Goal: Use online tool/utility: Utilize a website feature to perform a specific function

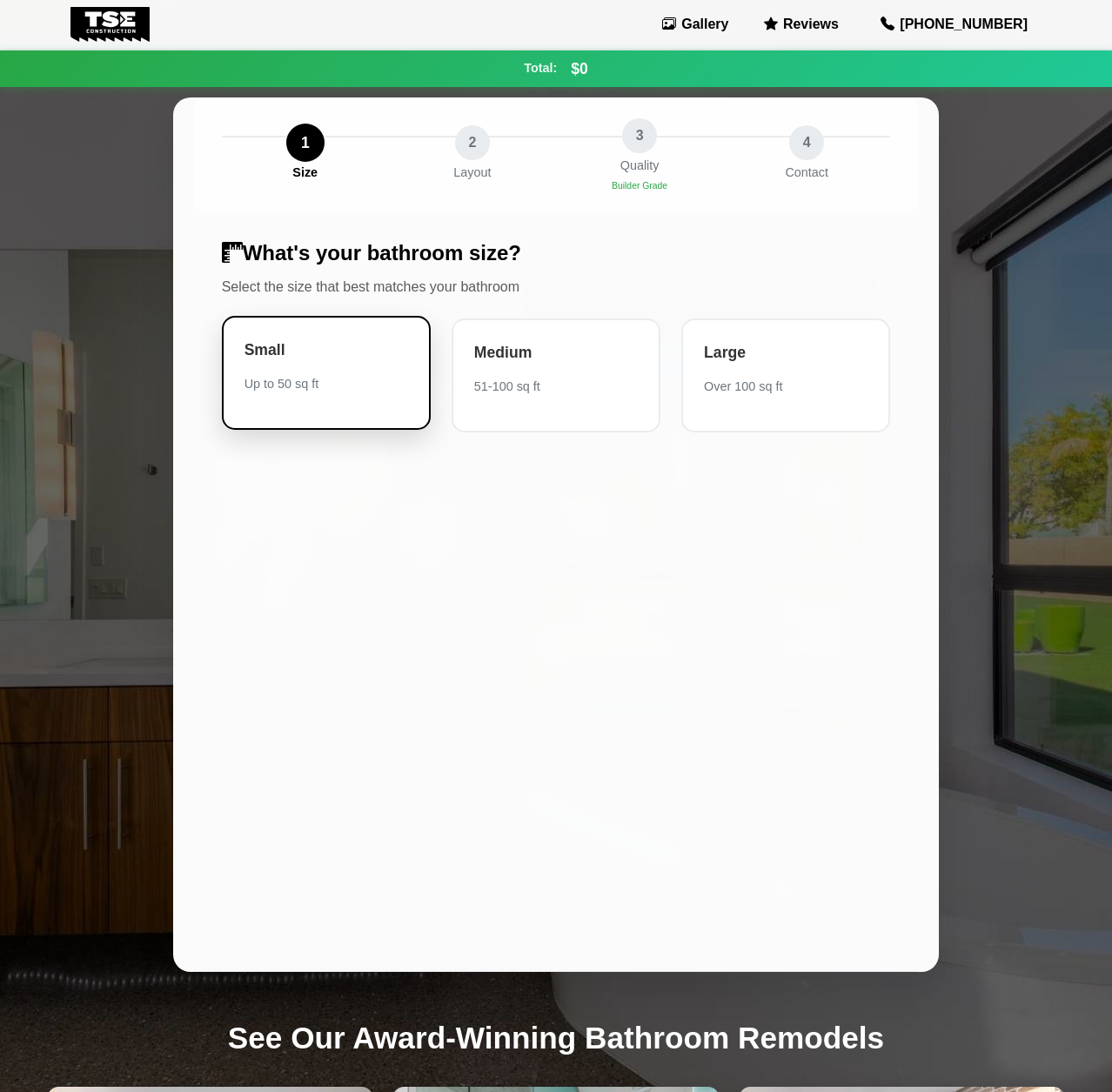
click at [332, 350] on div "Small" at bounding box center [326, 350] width 164 height 23
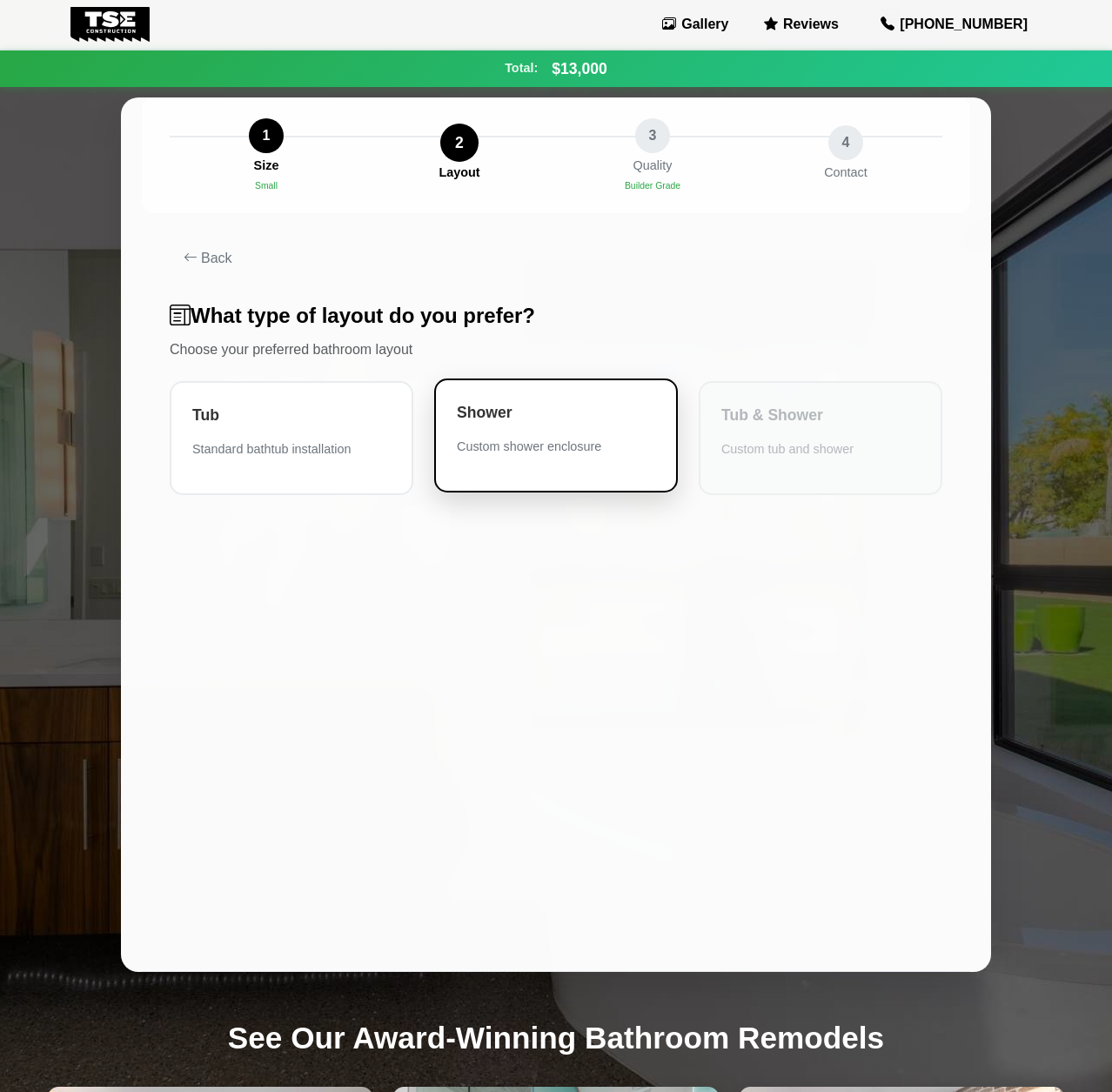
click at [539, 435] on div "Shower Custom shower enclosure" at bounding box center [556, 435] width 244 height 114
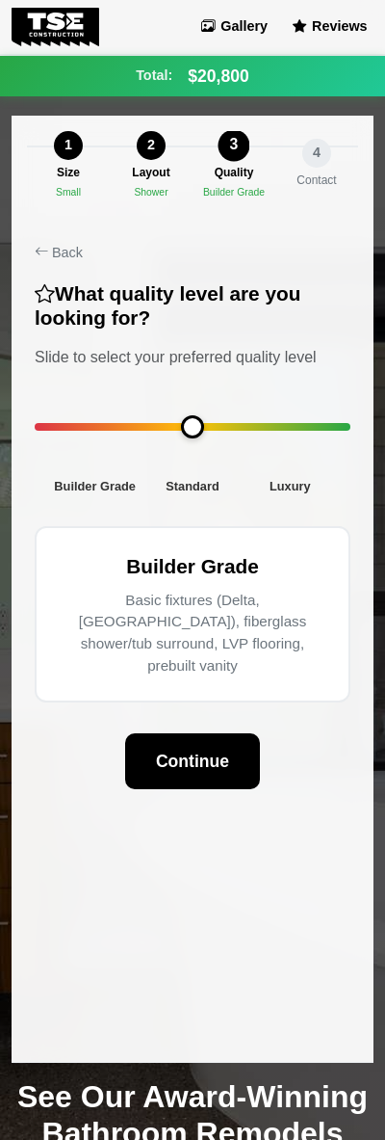
click at [67, 152] on div "1" at bounding box center [68, 145] width 29 height 29
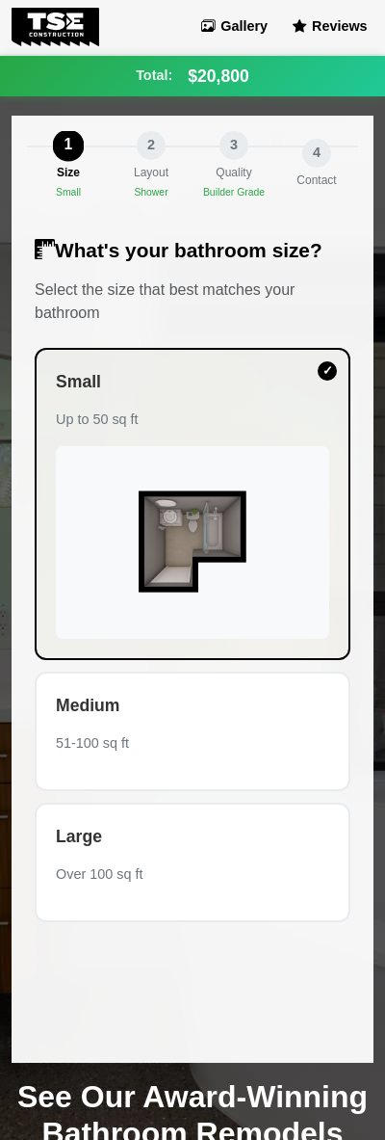
click at [161, 151] on div "2" at bounding box center [151, 145] width 29 height 29
click at [233, 174] on div "Quality" at bounding box center [234, 172] width 36 height 17
click at [147, 176] on div "Layout" at bounding box center [151, 172] width 35 height 17
click at [246, 152] on div "3" at bounding box center [234, 145] width 29 height 29
click at [252, 33] on link "Gallery" at bounding box center [234, 26] width 79 height 27
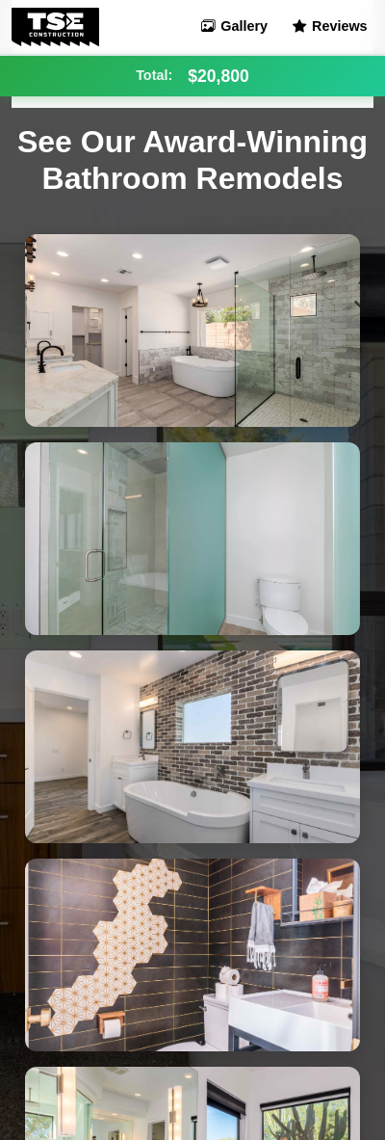
scroll to position [962, 0]
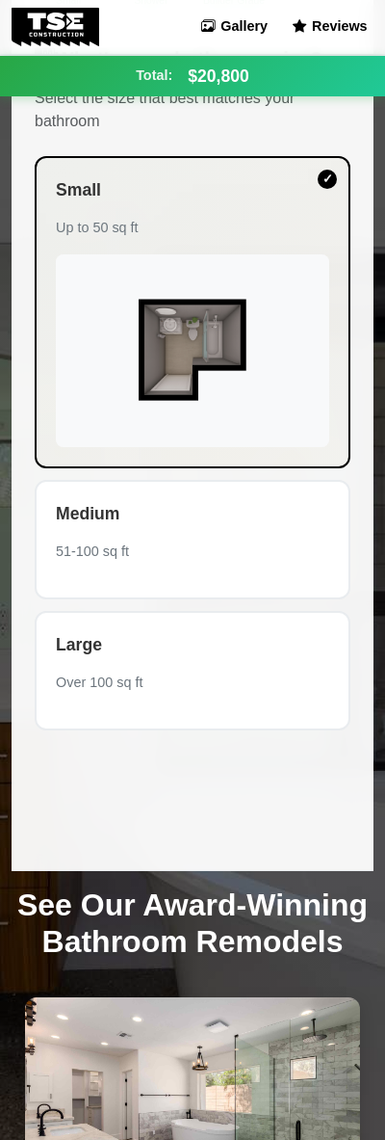
click at [116, 563] on div "Medium 51-100 sq ft" at bounding box center [193, 539] width 316 height 119
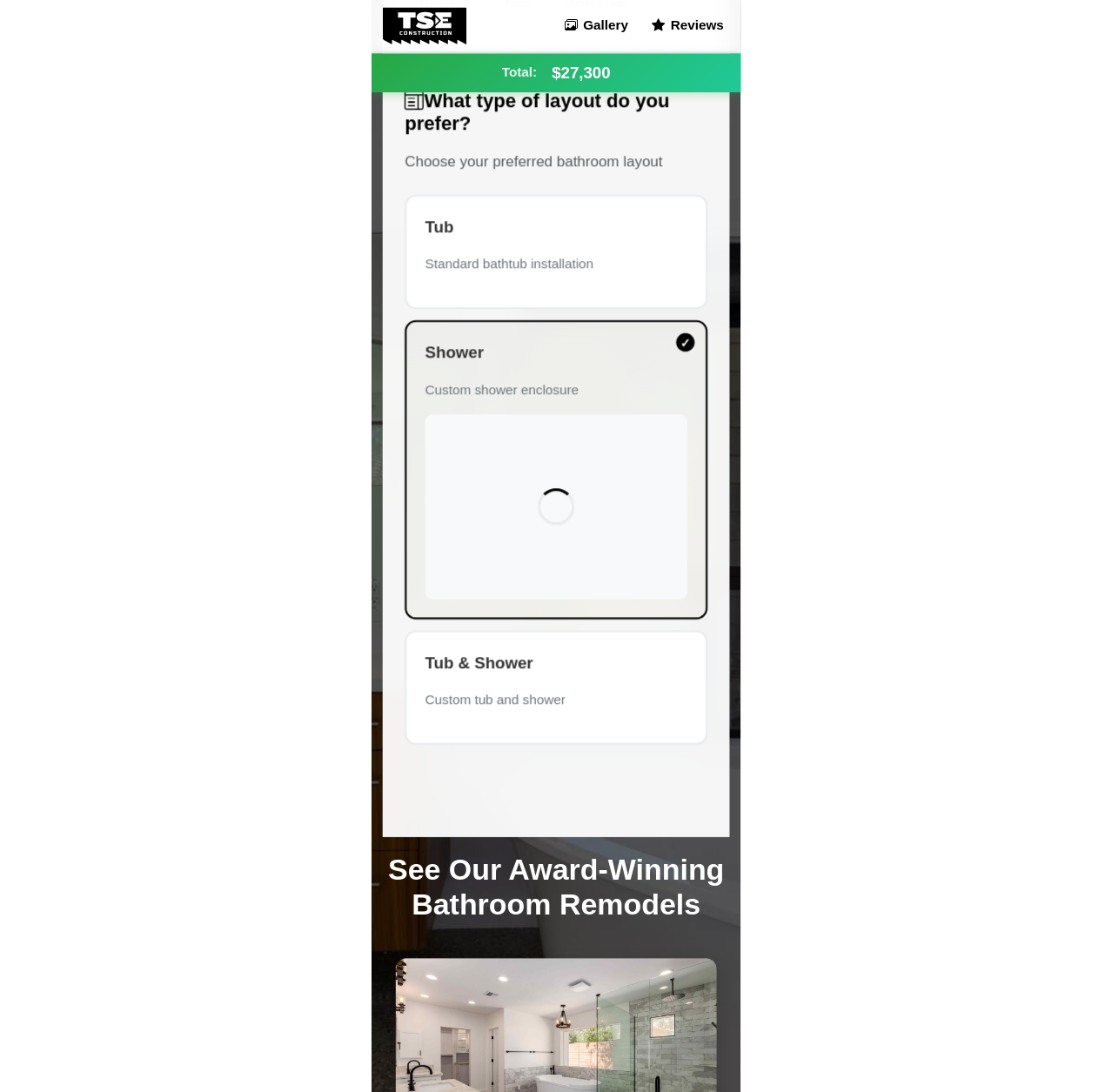
scroll to position [0, 0]
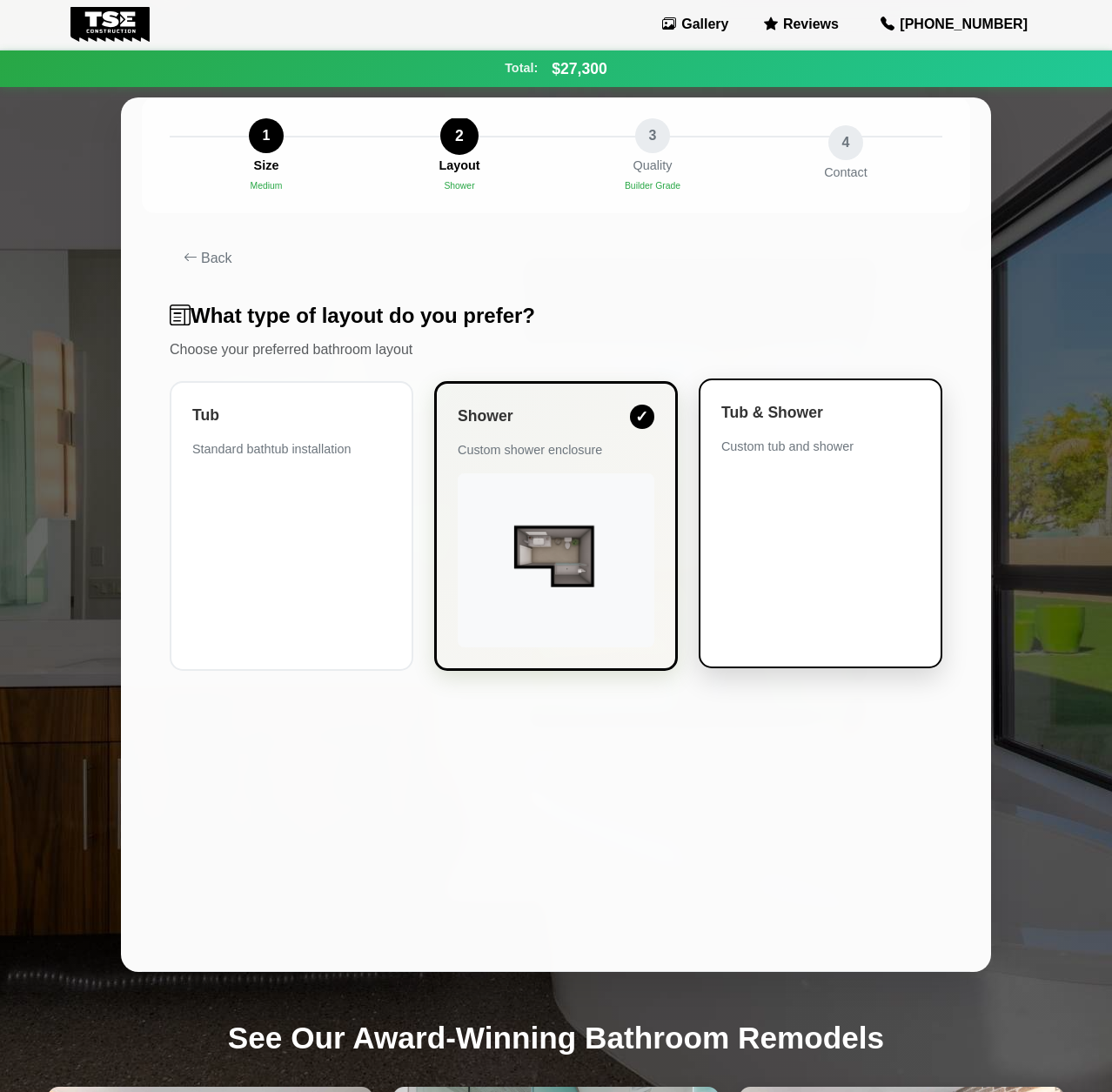
click at [852, 569] on div "Tub & Shower Custom tub and shower" at bounding box center [821, 523] width 244 height 290
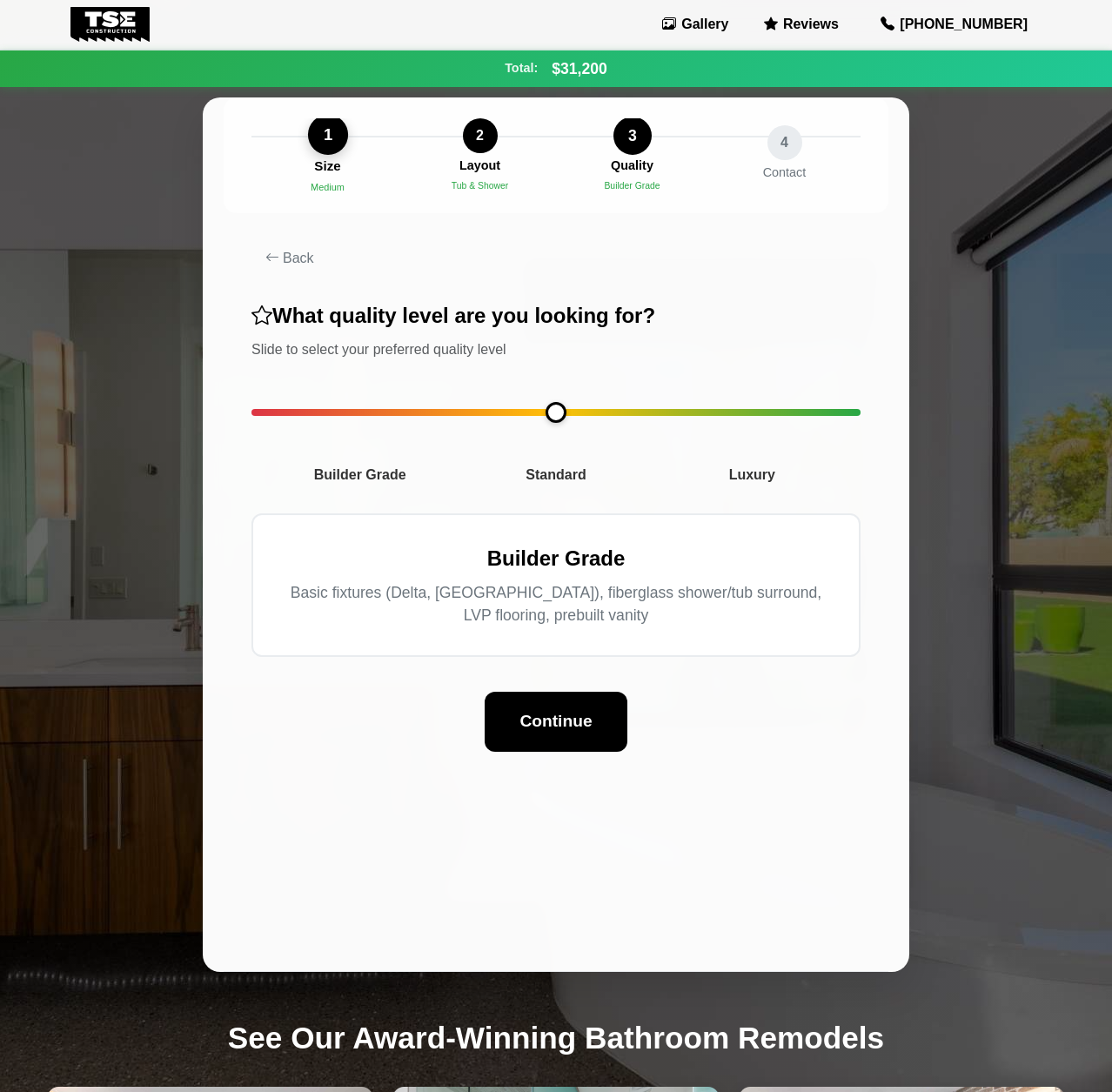
click at [317, 148] on div "1" at bounding box center [327, 135] width 40 height 40
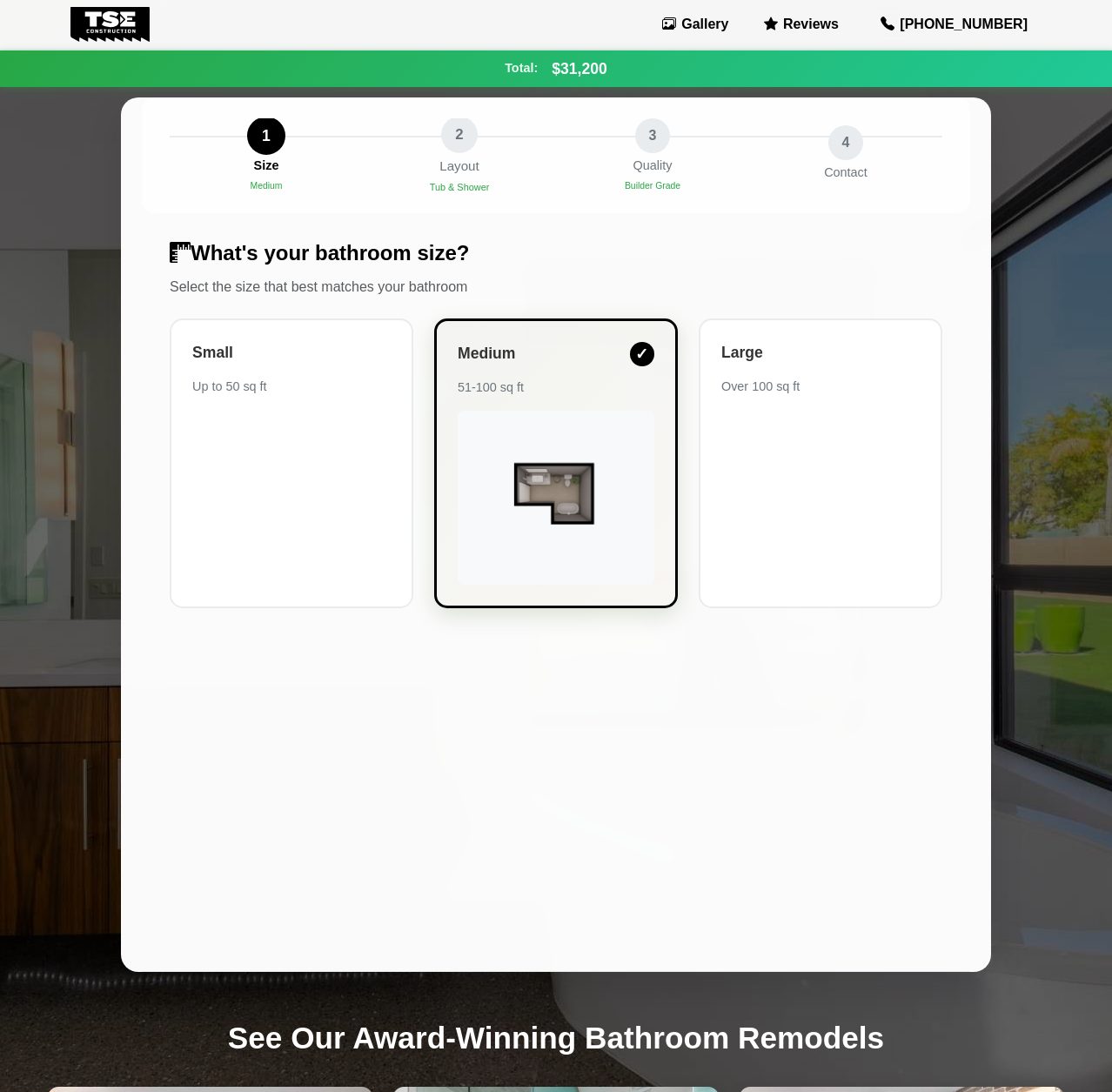
click at [478, 148] on div "2 Layout Tub & Shower" at bounding box center [459, 155] width 202 height 78
click at [455, 137] on div "2" at bounding box center [459, 135] width 36 height 36
click at [669, 152] on div "3 Quality Builder Grade" at bounding box center [652, 155] width 202 height 78
drag, startPoint x: 661, startPoint y: 174, endPoint x: 659, endPoint y: 185, distance: 11.2
click at [661, 174] on div "Quality" at bounding box center [651, 166] width 41 height 20
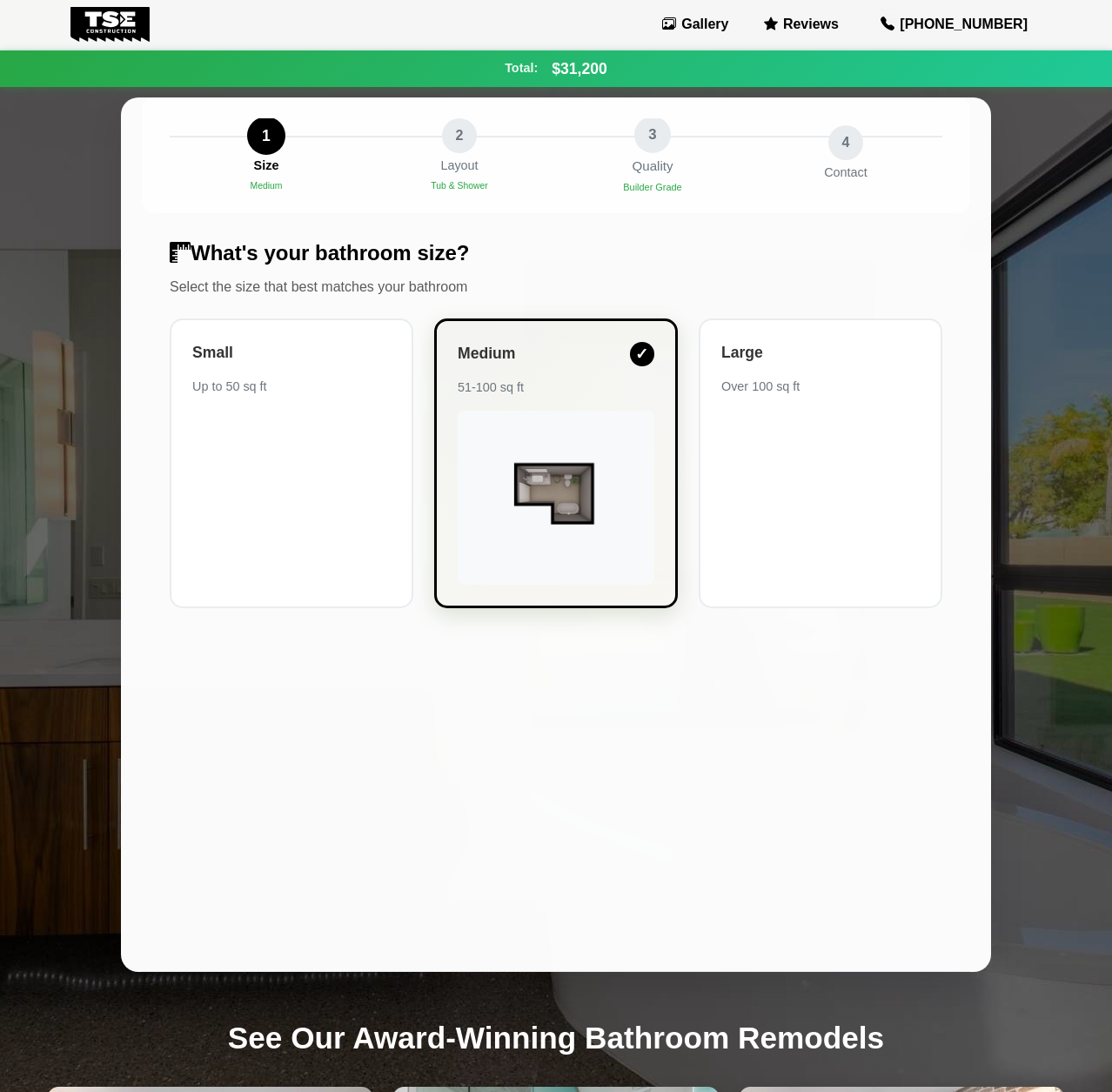
click at [645, 161] on div "Quality" at bounding box center [651, 166] width 41 height 20
click at [649, 132] on div "3" at bounding box center [652, 135] width 36 height 36
click at [556, 446] on img at bounding box center [556, 494] width 197 height 110
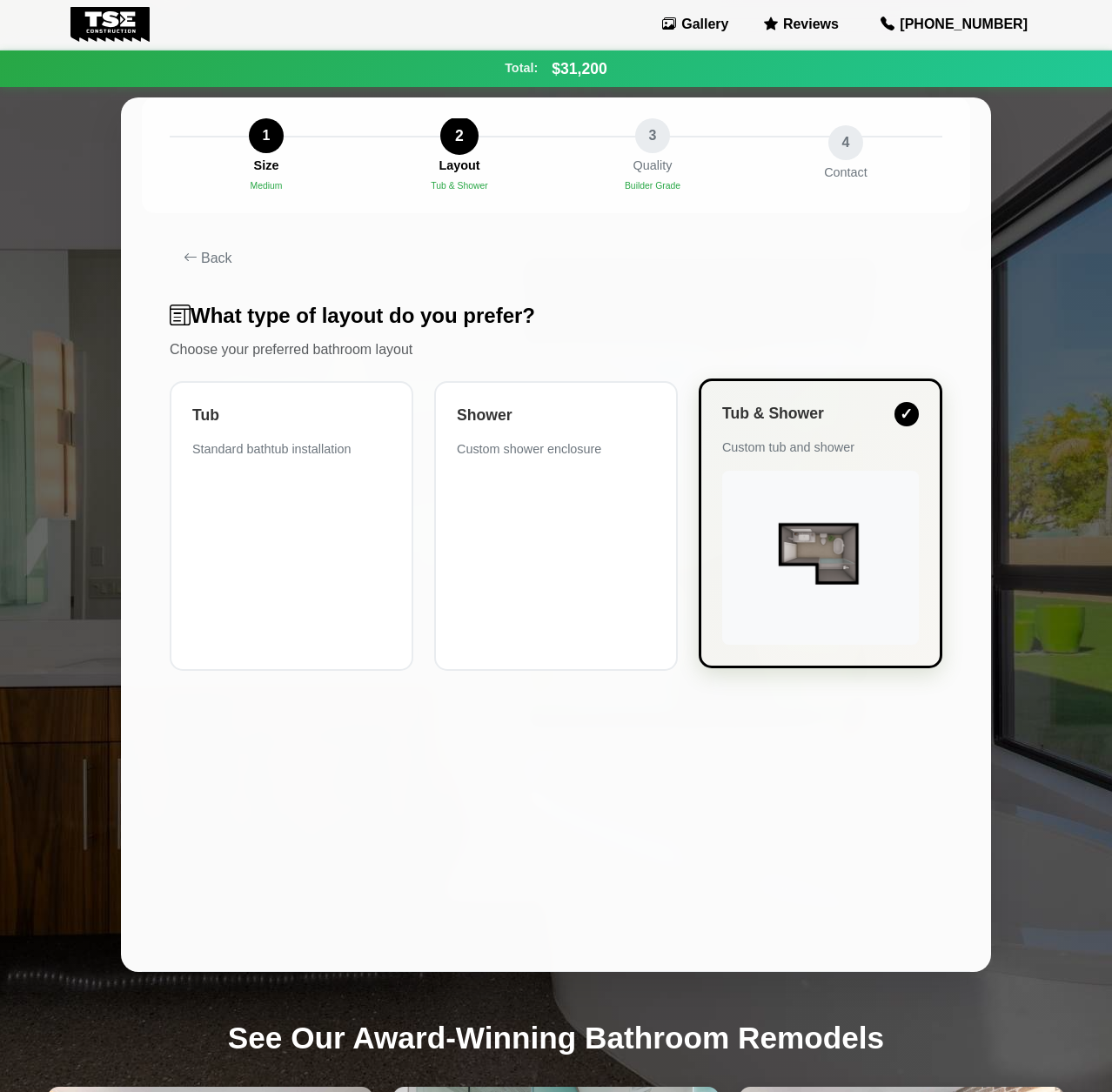
click at [823, 501] on div at bounding box center [821, 557] width 197 height 174
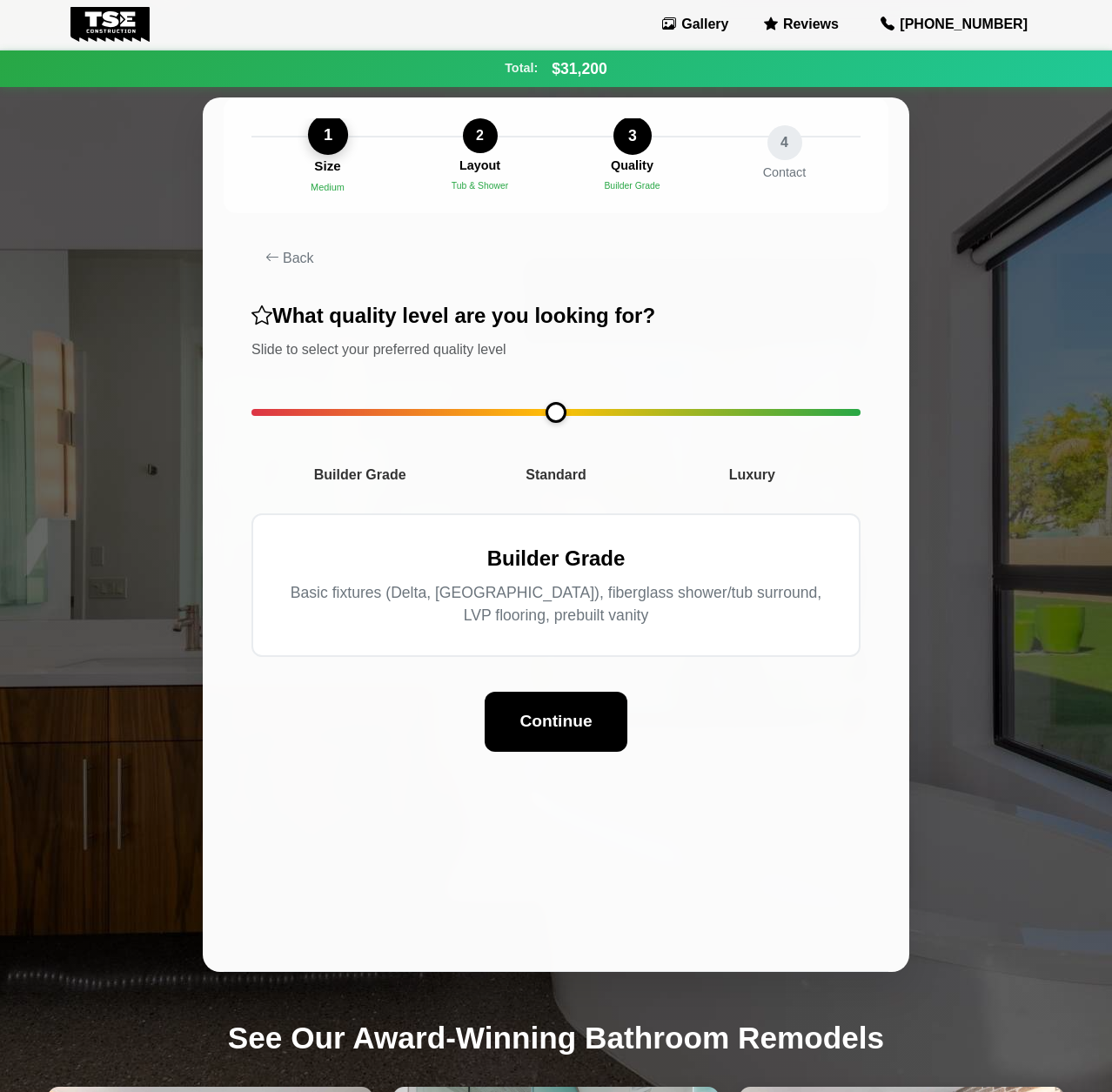
click at [313, 142] on div "1" at bounding box center [327, 135] width 40 height 40
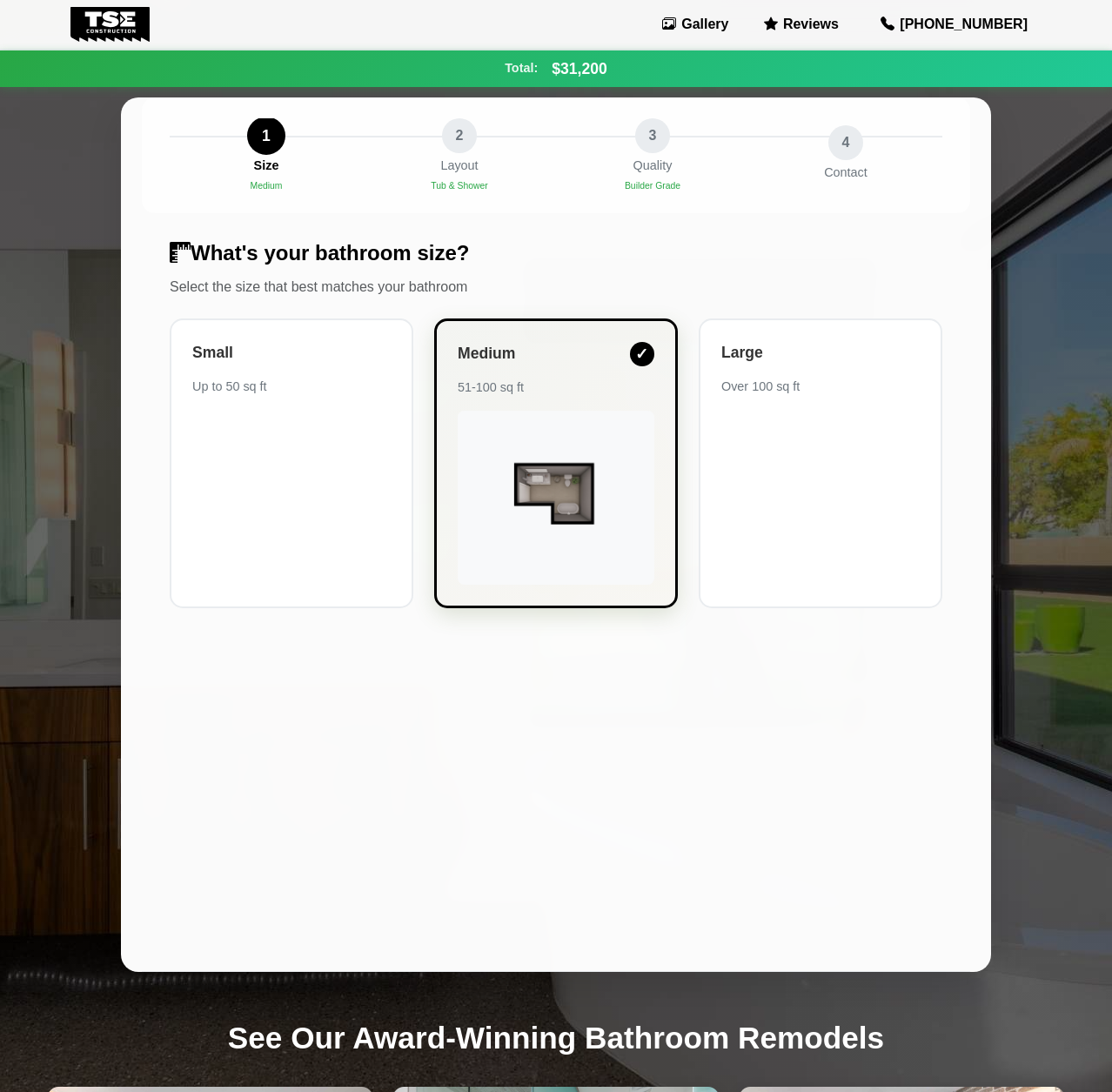
drag, startPoint x: 323, startPoint y: 410, endPoint x: 333, endPoint y: 392, distance: 20.6
click at [323, 409] on div "Small Up to 50 sq ft" at bounding box center [292, 463] width 244 height 290
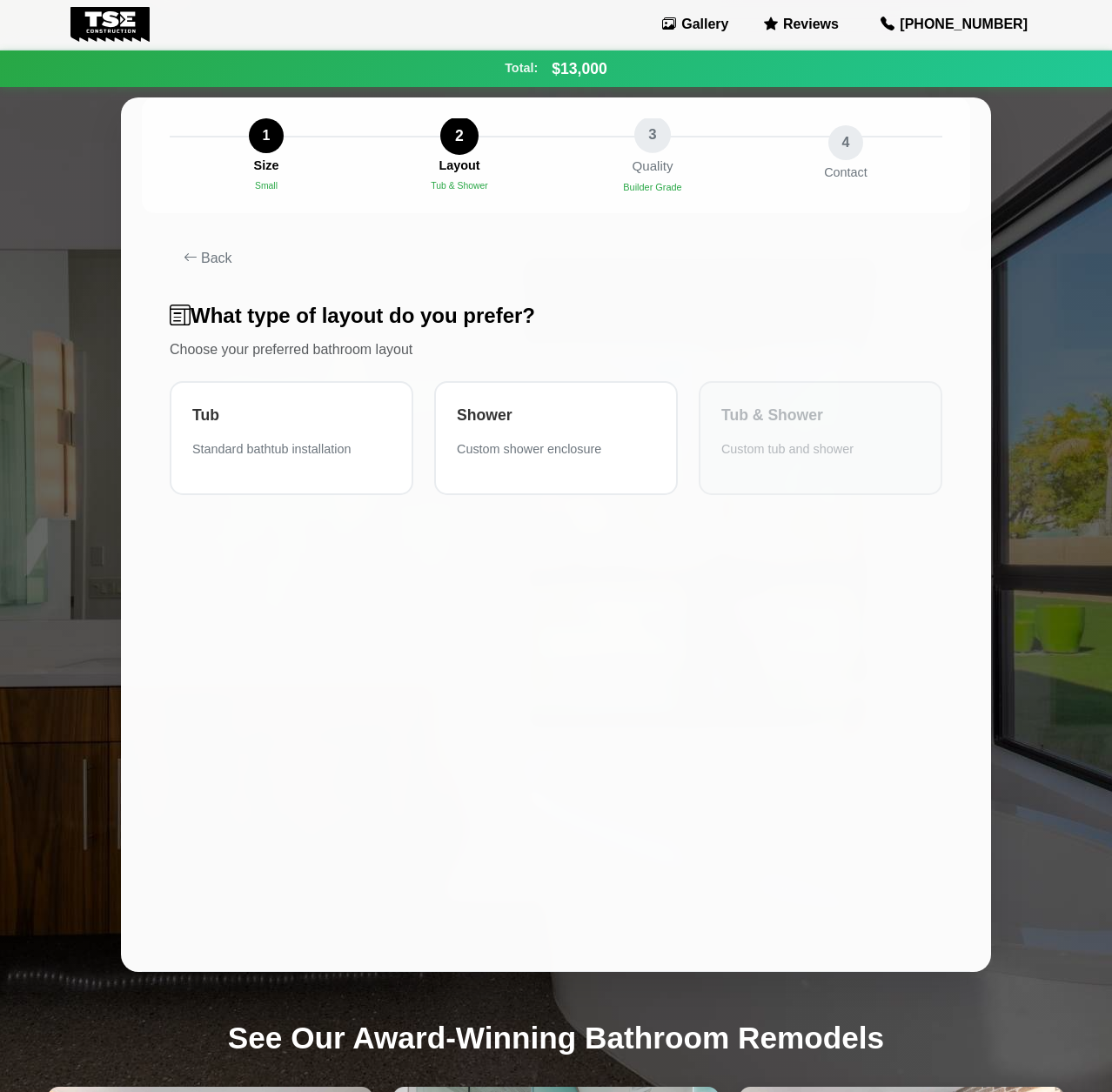
click at [658, 134] on div "3" at bounding box center [652, 135] width 36 height 36
click at [622, 461] on div "Shower Custom shower enclosure" at bounding box center [556, 435] width 244 height 114
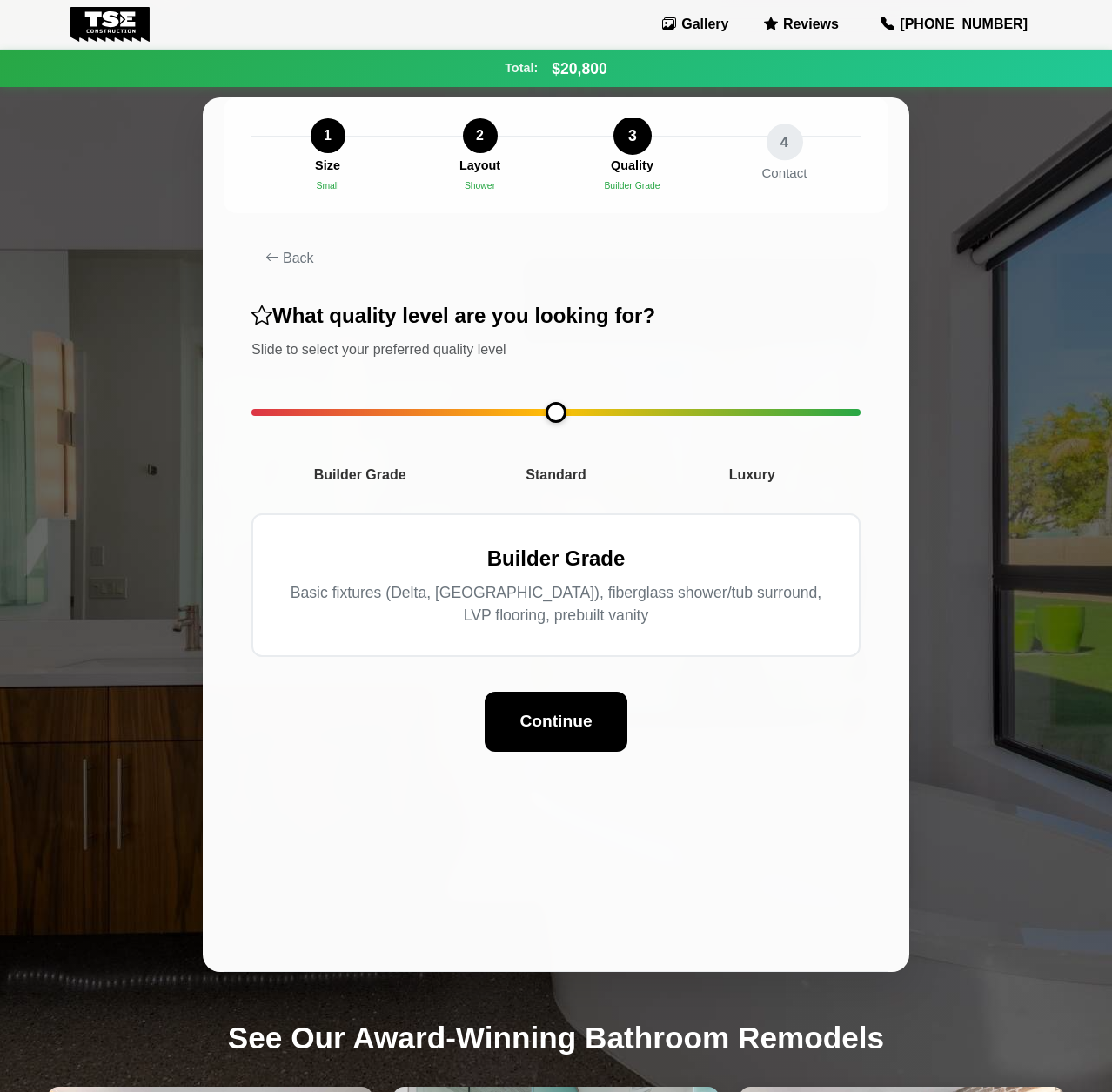
click at [773, 156] on div "4" at bounding box center [785, 142] width 36 height 36
click at [591, 732] on button "Continue" at bounding box center [556, 722] width 142 height 60
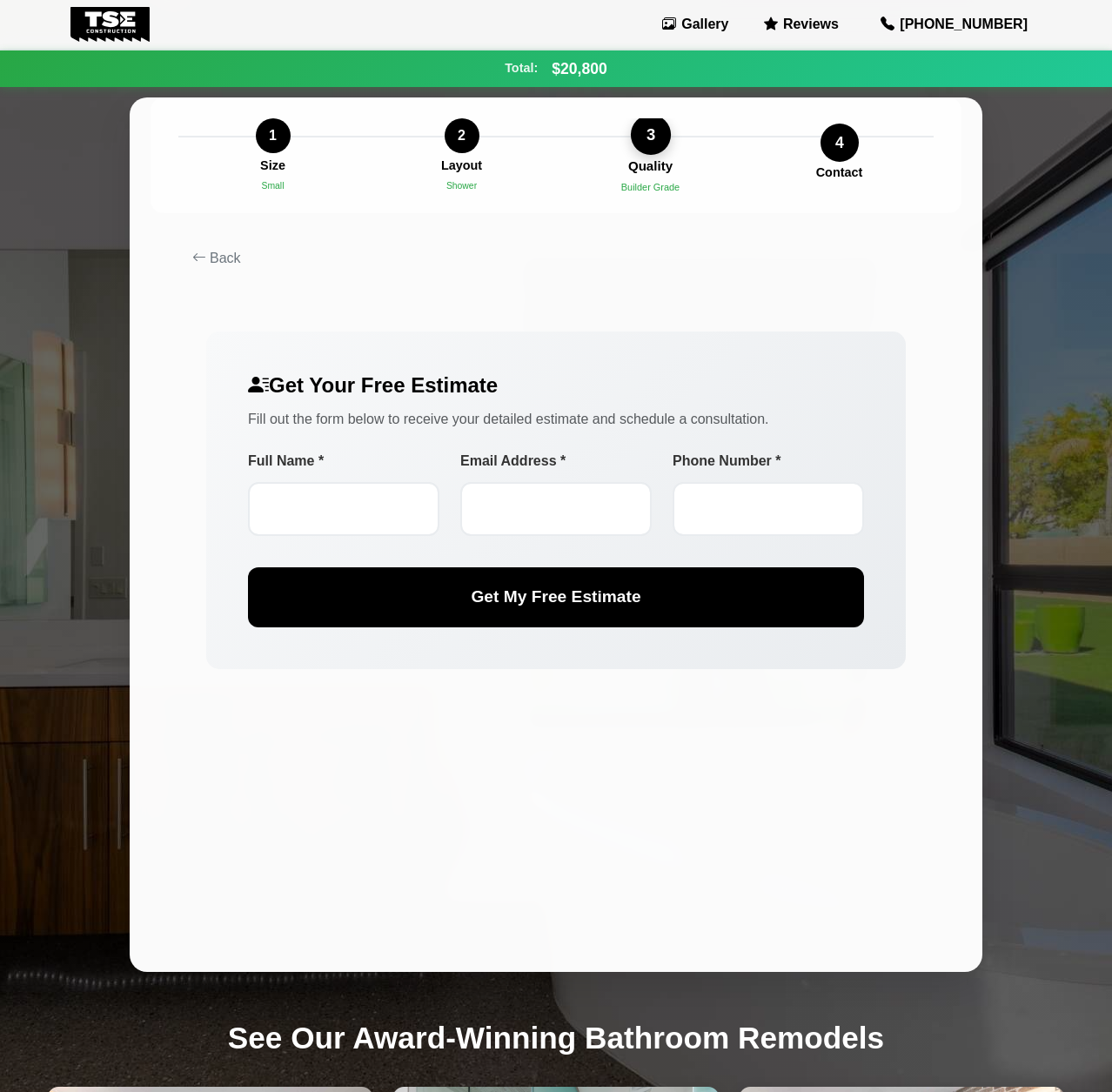
click at [642, 173] on div "Quality" at bounding box center [650, 166] width 44 height 20
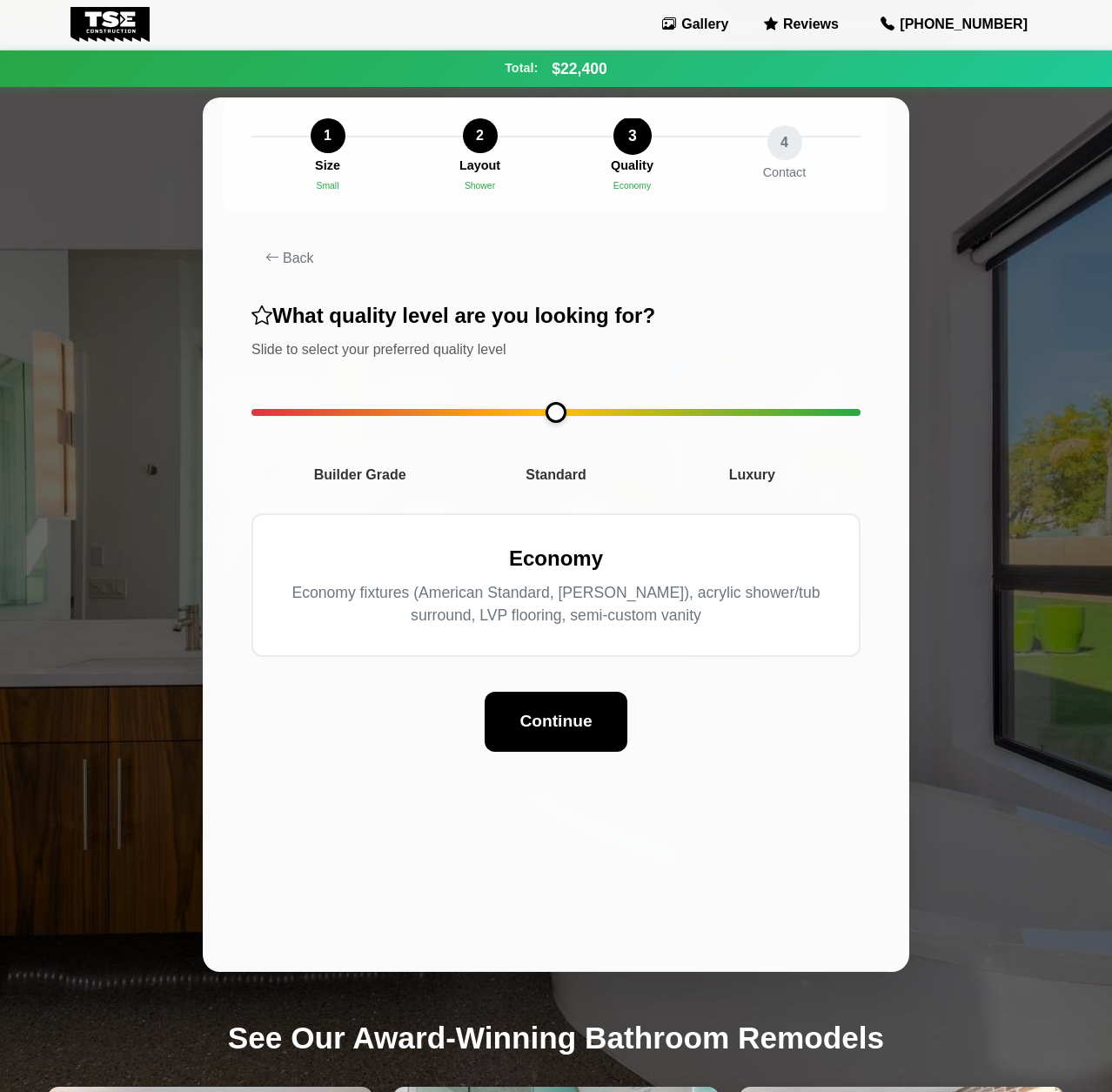
drag, startPoint x: 376, startPoint y: 416, endPoint x: 479, endPoint y: 425, distance: 103.4
type input "*"
click at [479, 415] on input "range" at bounding box center [556, 413] width 609 height 7
click at [772, 159] on div "4 Contact" at bounding box center [784, 155] width 160 height 63
click at [777, 176] on div "Contact" at bounding box center [784, 173] width 45 height 20
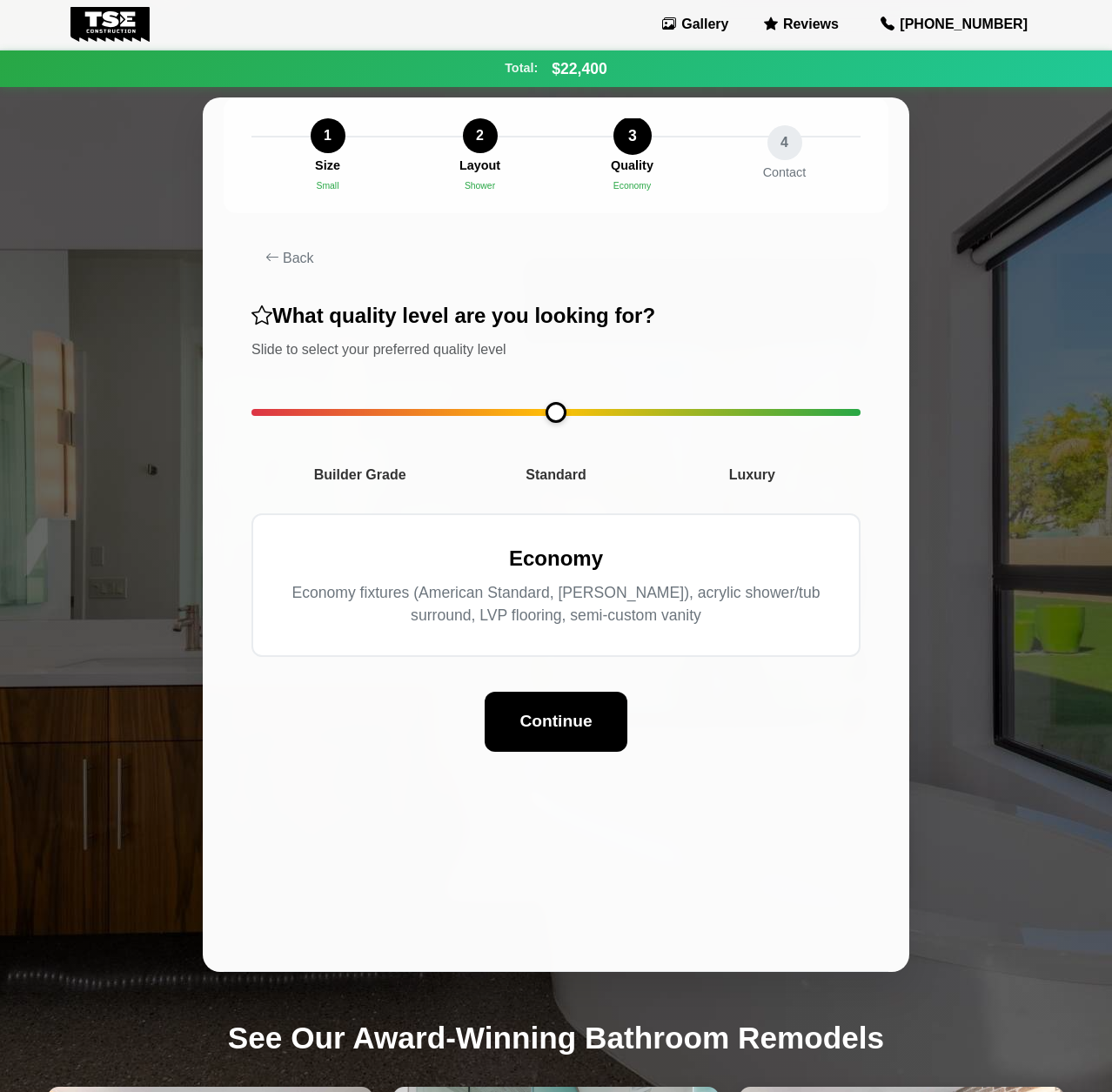
click at [584, 724] on button "Continue" at bounding box center [556, 722] width 142 height 60
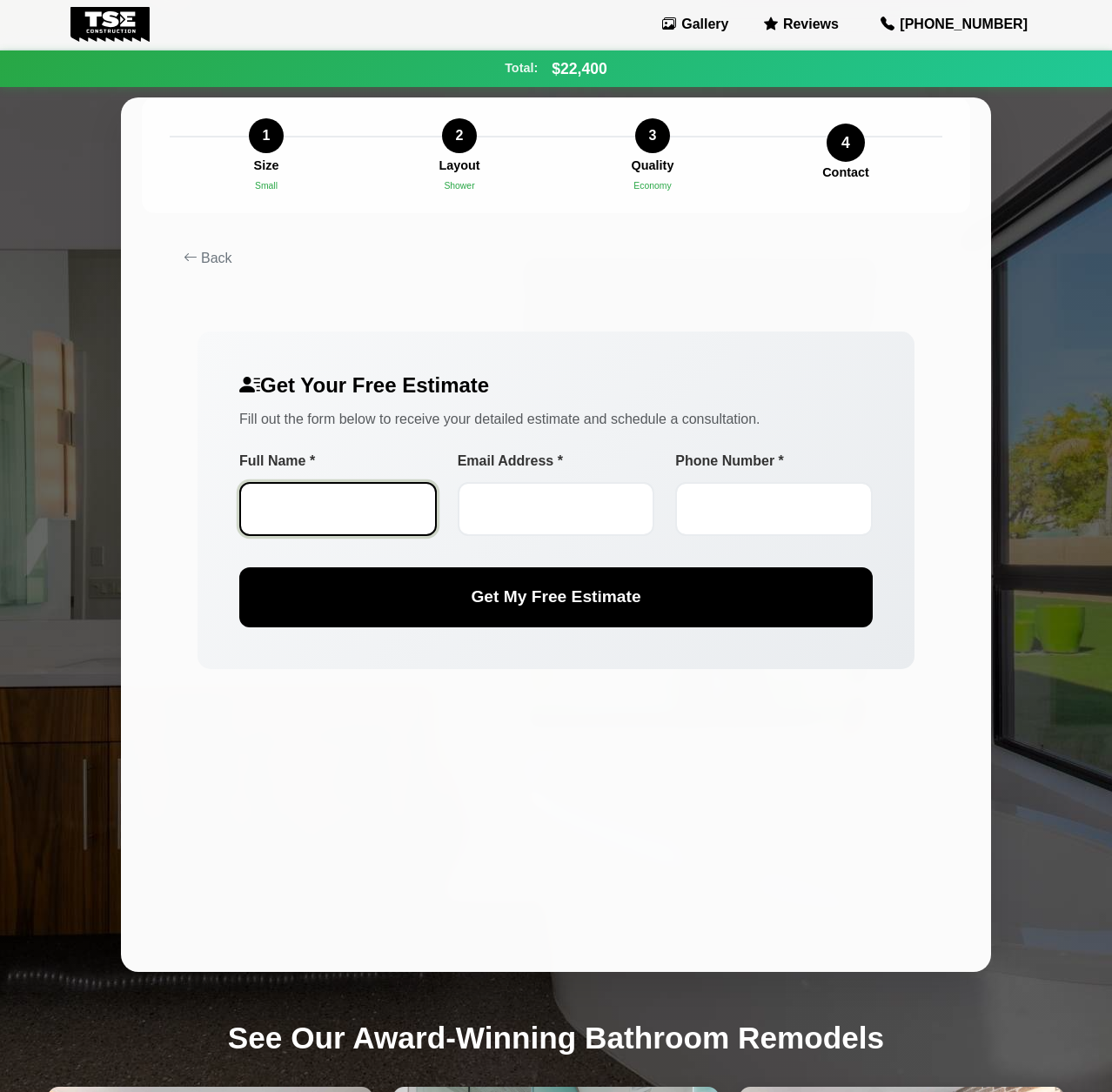
click at [302, 509] on input "Full Name *" at bounding box center [338, 509] width 198 height 54
click at [606, 500] on input "Email Address *" at bounding box center [556, 509] width 198 height 54
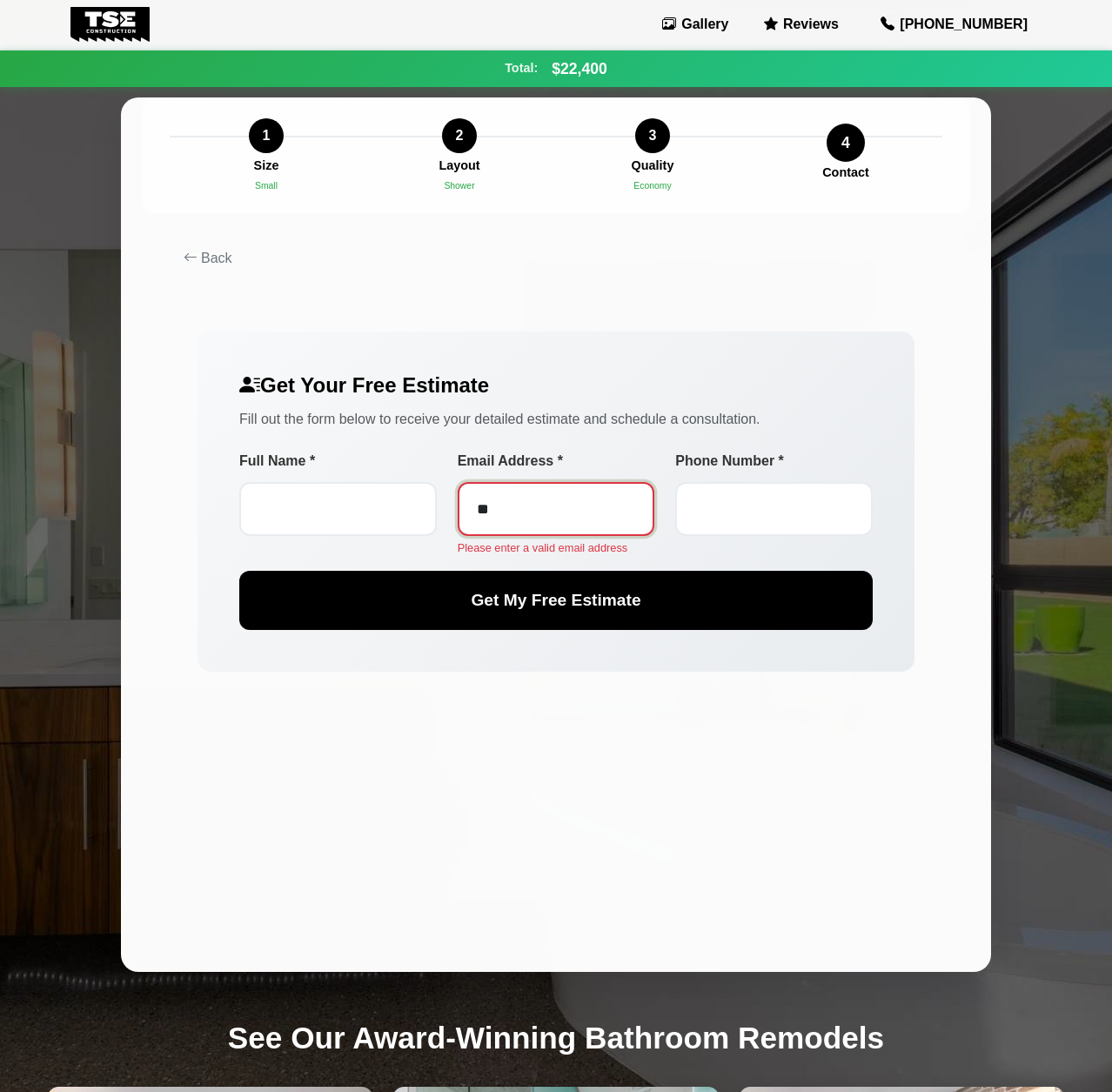
type input "*"
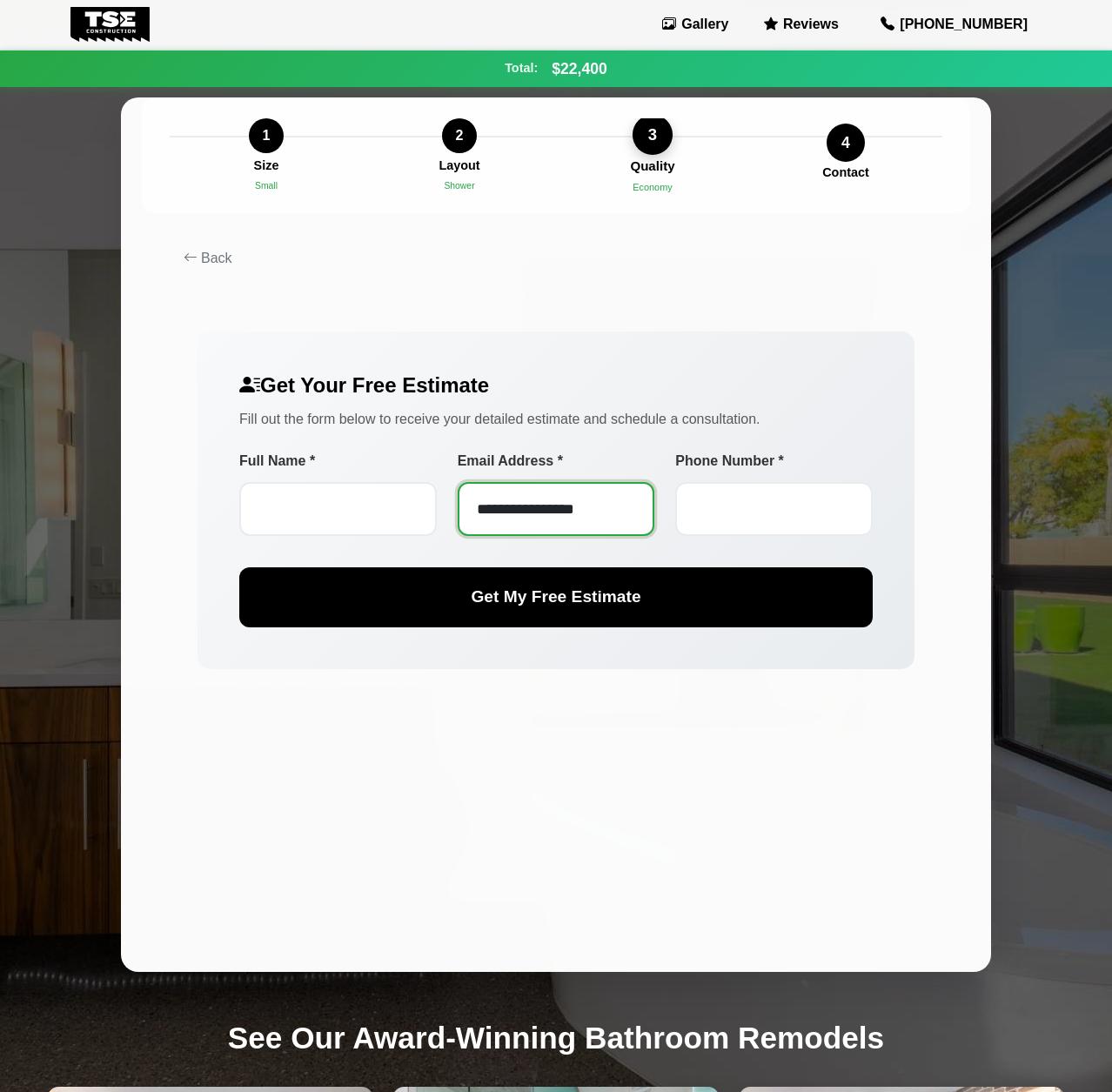
type input "**********"
click at [657, 139] on div "3" at bounding box center [652, 135] width 40 height 40
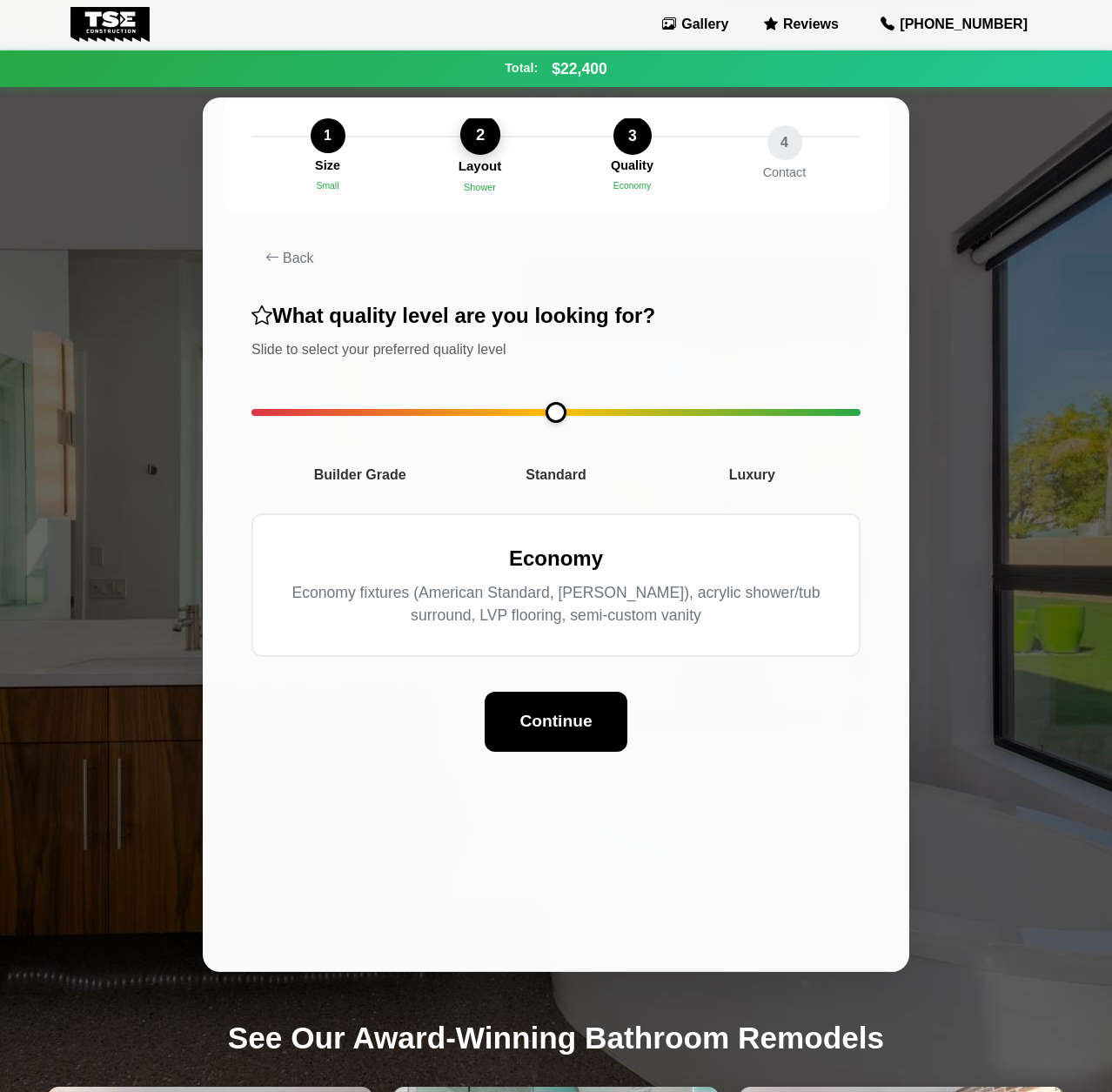
click at [503, 149] on div "2 Layout Shower" at bounding box center [480, 155] width 160 height 78
